Goal: Information Seeking & Learning: Find specific fact

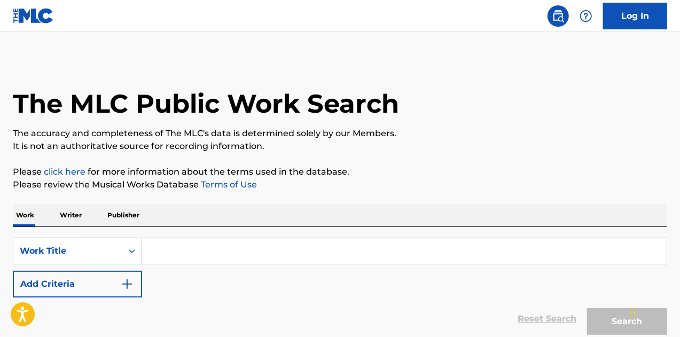
click at [258, 258] on input "Search Form" at bounding box center [404, 251] width 525 height 26
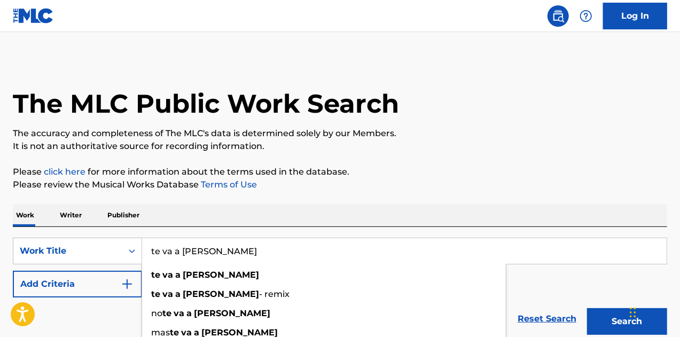
type input "te va a [PERSON_NAME]"
click at [587, 308] on button "Search" at bounding box center [627, 321] width 80 height 27
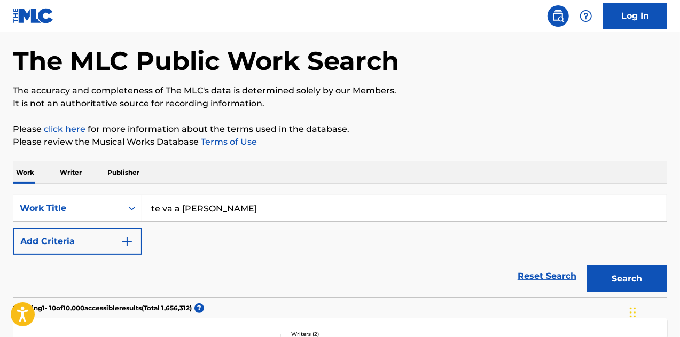
scroll to position [160, 0]
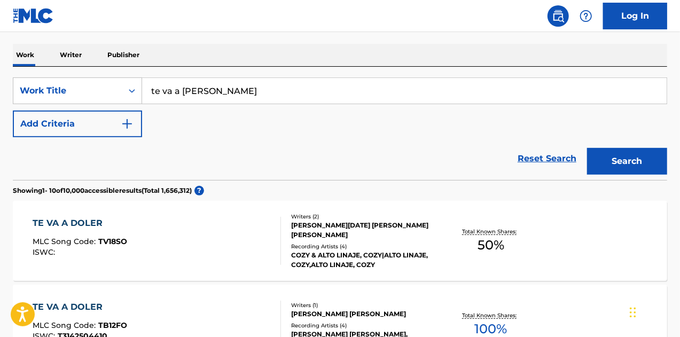
click at [115, 113] on button "Add Criteria" at bounding box center [77, 124] width 129 height 27
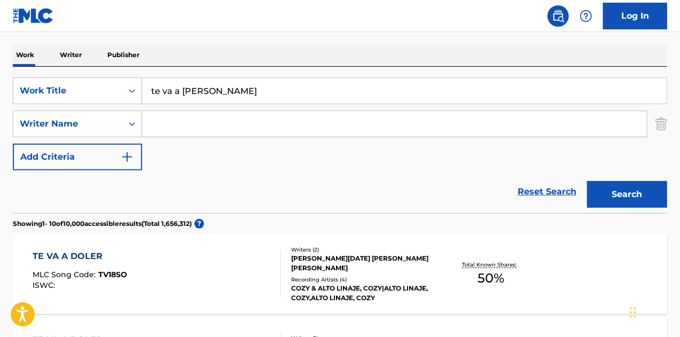
click at [265, 138] on div "SearchWithCriteriafc345f79-a36c-4c6c-862a-4c22077f6d62 Work Title te va a [PERS…" at bounding box center [340, 123] width 655 height 93
click at [267, 132] on input "Search Form" at bounding box center [394, 124] width 505 height 26
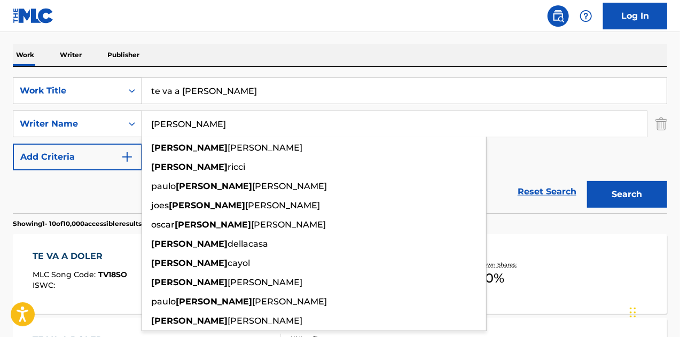
click at [587, 181] on button "Search" at bounding box center [627, 194] width 80 height 27
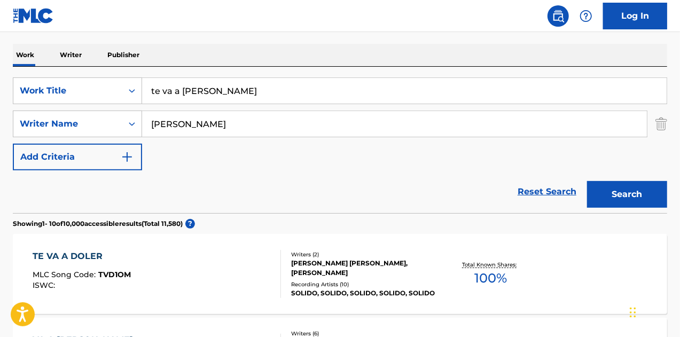
click at [267, 126] on input "[PERSON_NAME]" at bounding box center [394, 124] width 505 height 26
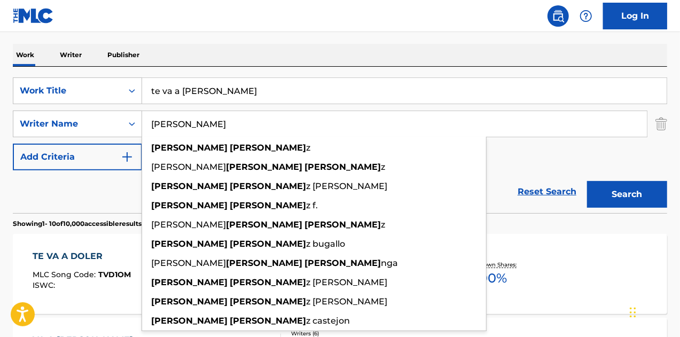
type input "[PERSON_NAME]"
click at [587, 181] on button "Search" at bounding box center [627, 194] width 80 height 27
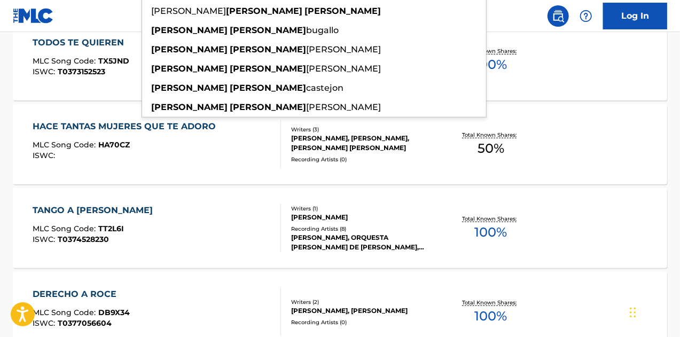
scroll to position [53, 0]
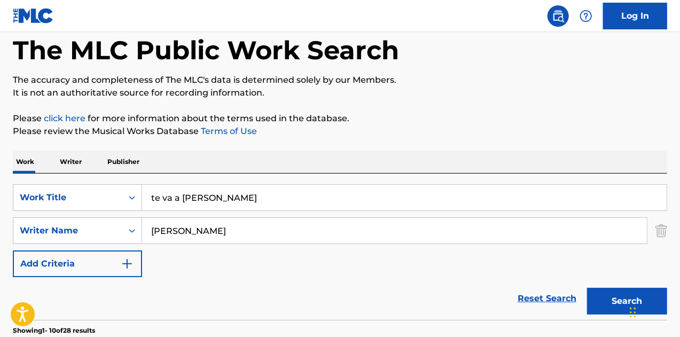
click at [617, 302] on button "Search" at bounding box center [627, 301] width 80 height 27
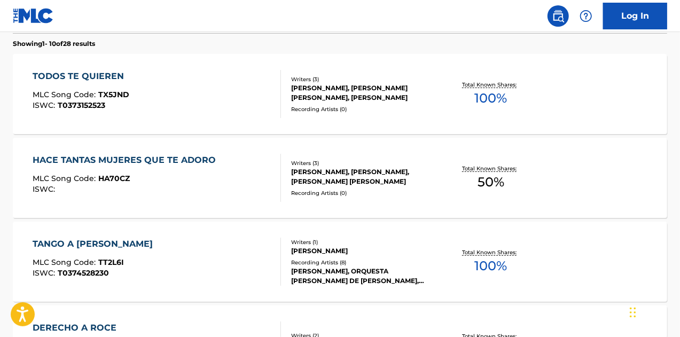
scroll to position [107, 0]
